Goal: Information Seeking & Learning: Learn about a topic

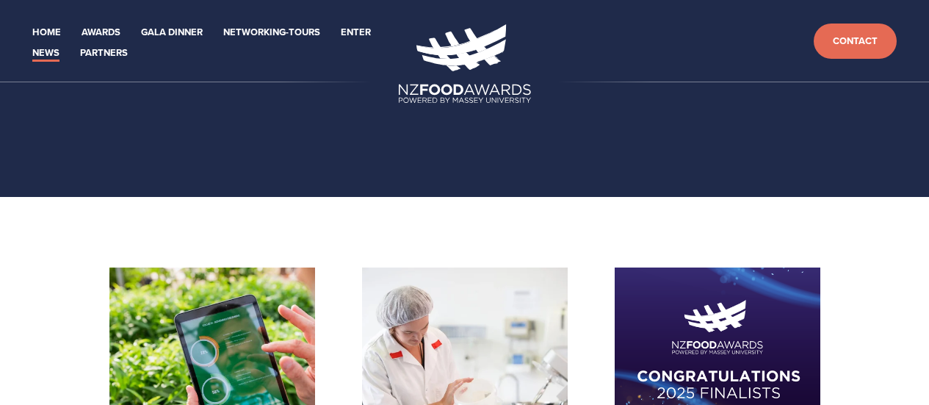
scroll to position [184, 0]
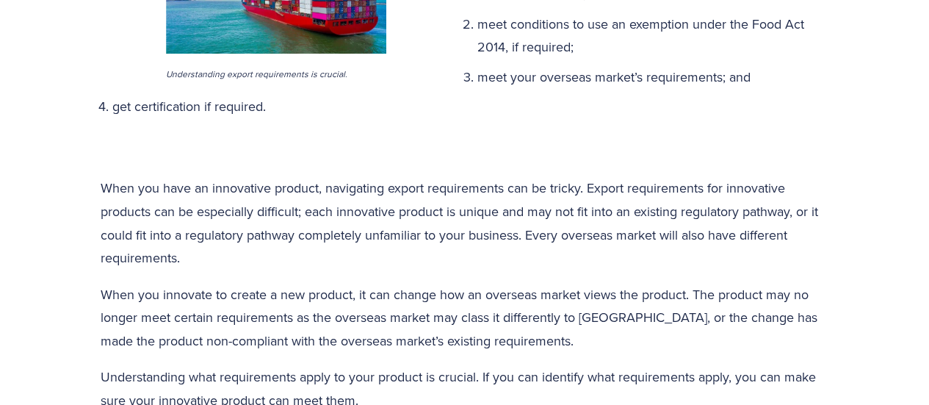
scroll to position [1190, 0]
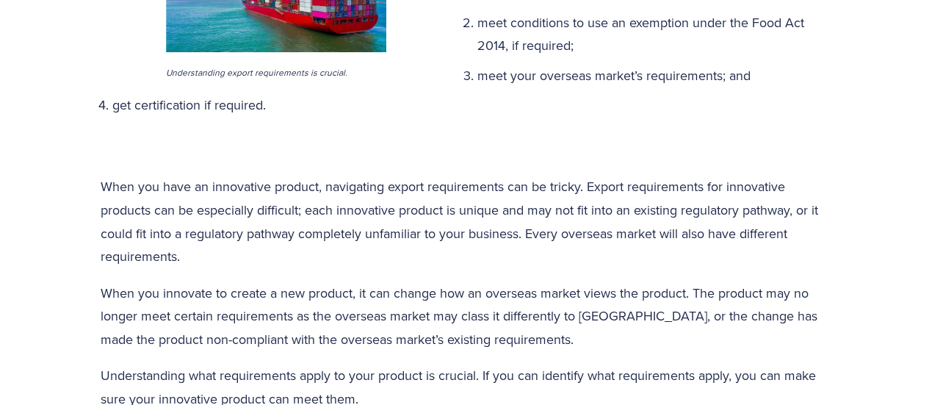
drag, startPoint x: 850, startPoint y: 251, endPoint x: 834, endPoint y: 295, distance: 46.9
click at [834, 295] on div "meet New Zealand’s requirements which are requirements under the Food Act 2014,…" at bounding box center [465, 249] width 754 height 667
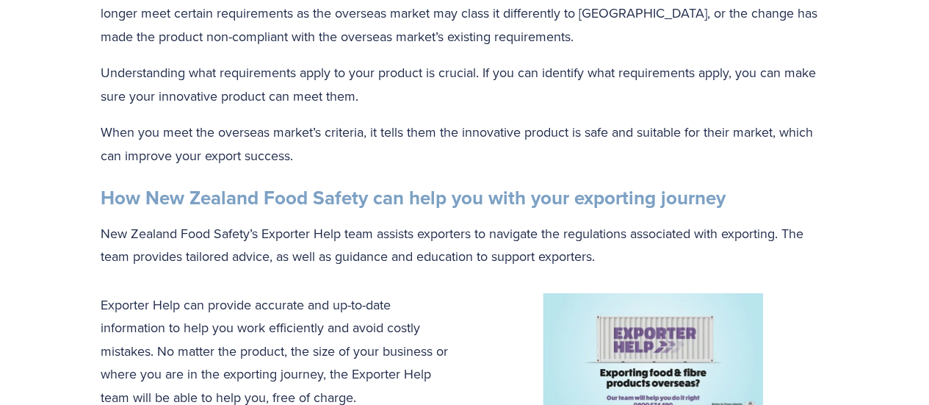
scroll to position [1493, 0]
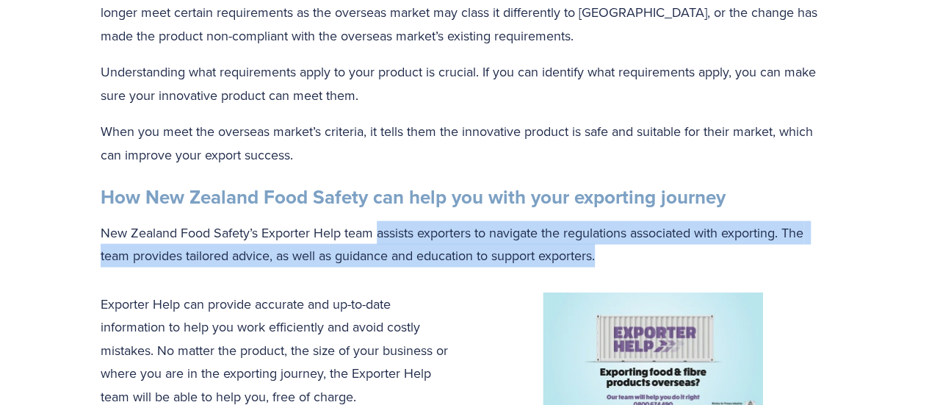
drag, startPoint x: 602, startPoint y: 258, endPoint x: 376, endPoint y: 237, distance: 227.2
click at [376, 237] on p "New Zealand Food Safety’s Exporter Help team assists exporters to navigate the …" at bounding box center [465, 244] width 729 height 46
copy p "assists exporters to navigate the regulations associated with exporting. The te…"
